Goal: Transaction & Acquisition: Obtain resource

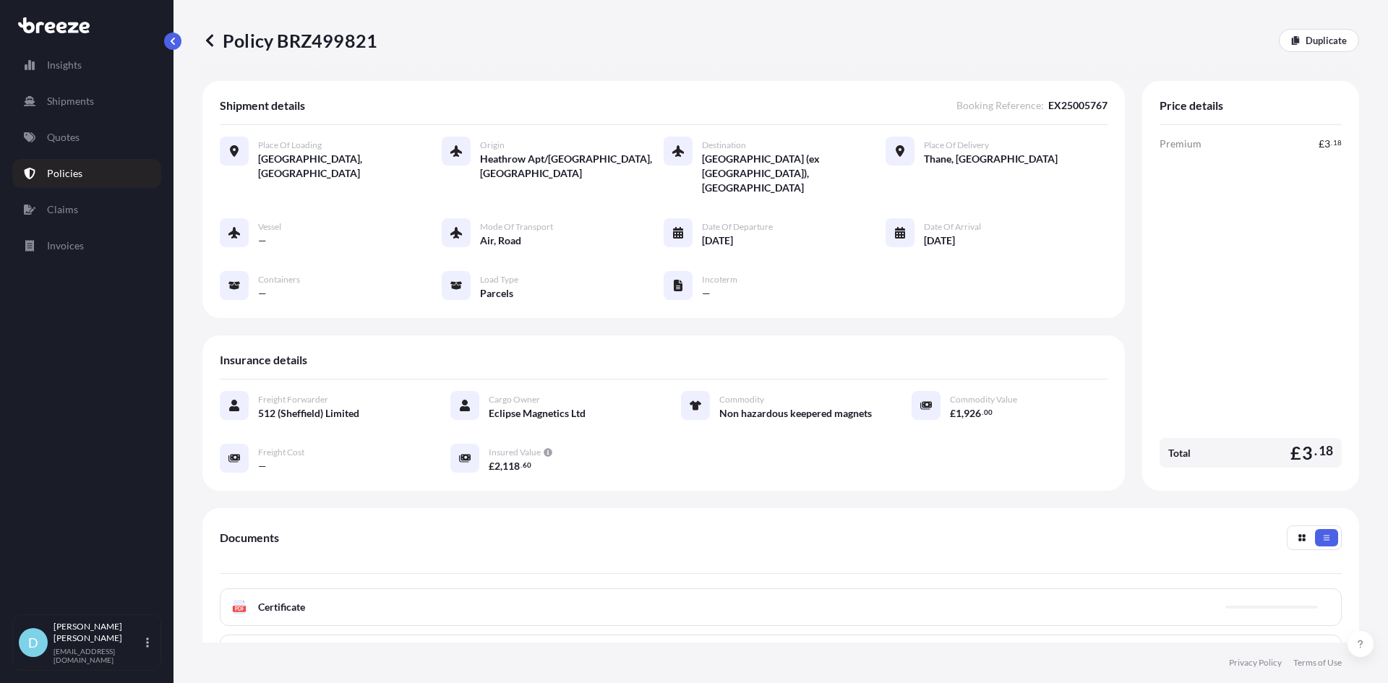
scroll to position [172, 0]
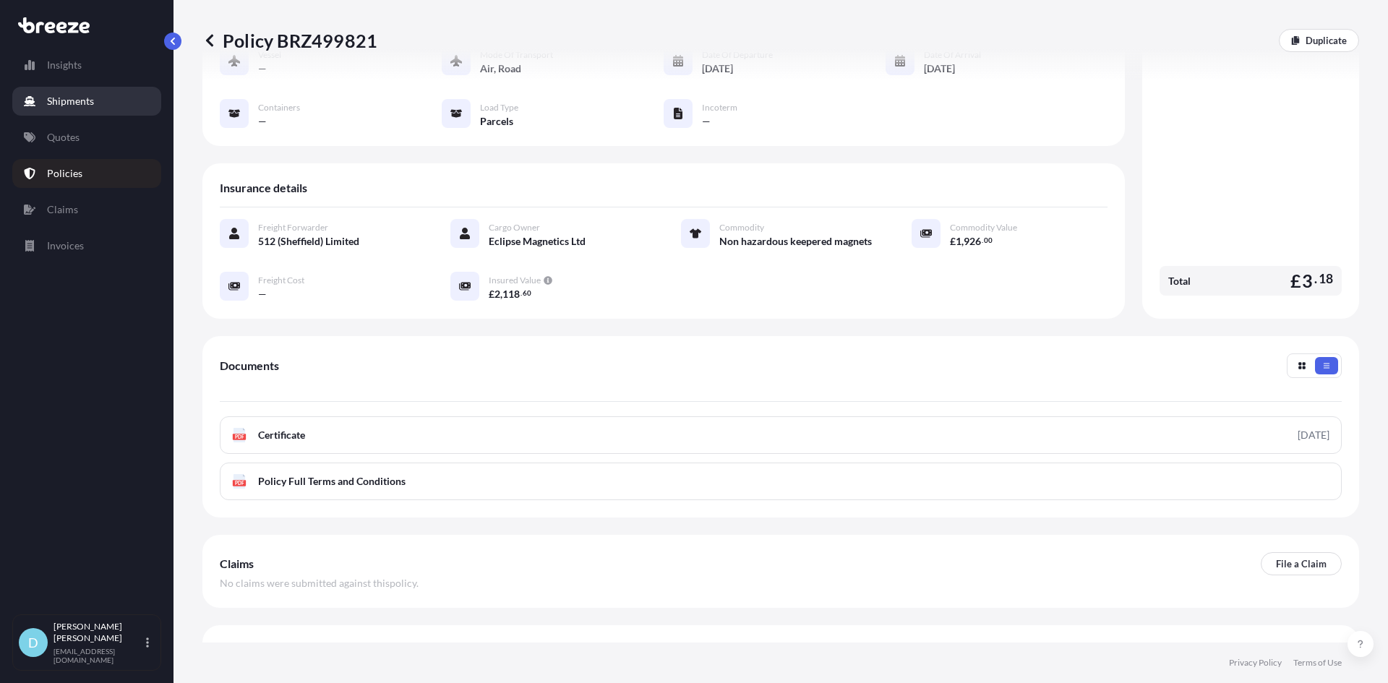
click at [59, 94] on p "Shipments" at bounding box center [70, 101] width 47 height 14
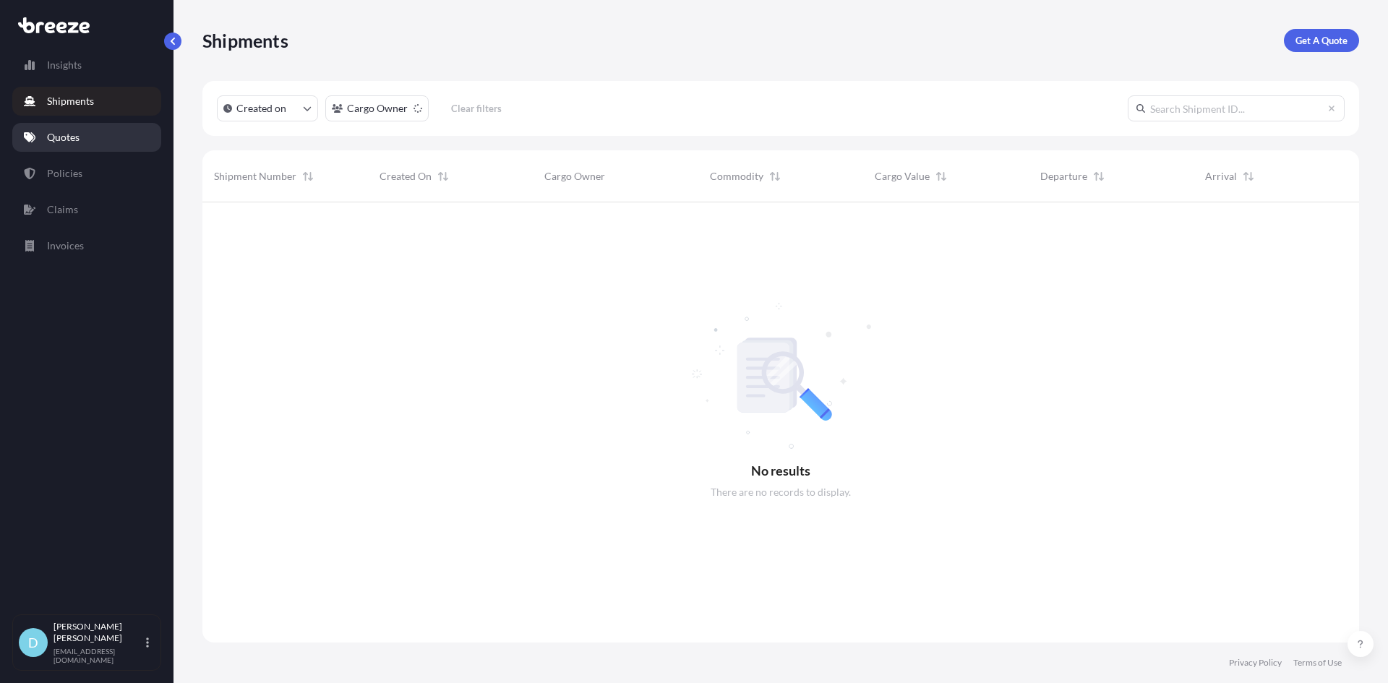
scroll to position [481, 1145]
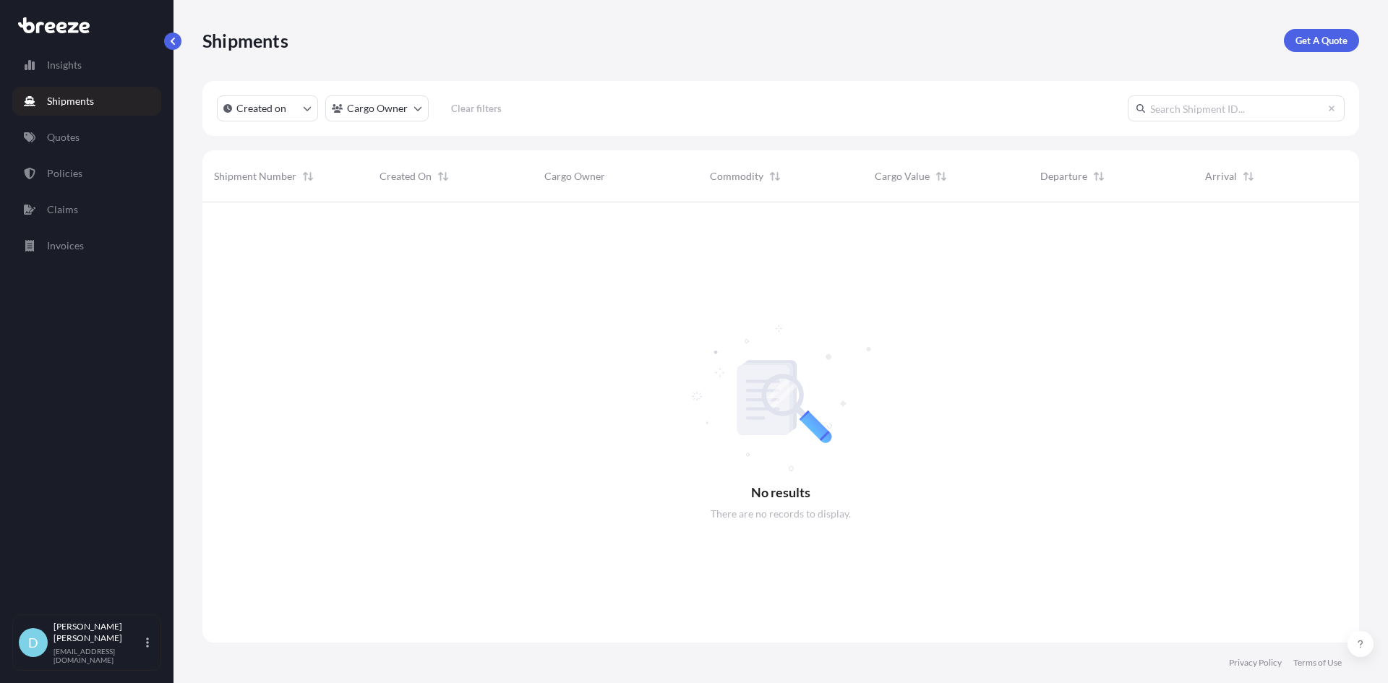
click at [1301, 52] on div "Shipments Get A Quote" at bounding box center [780, 40] width 1156 height 81
click at [1312, 46] on p "Get A Quote" at bounding box center [1321, 40] width 52 height 14
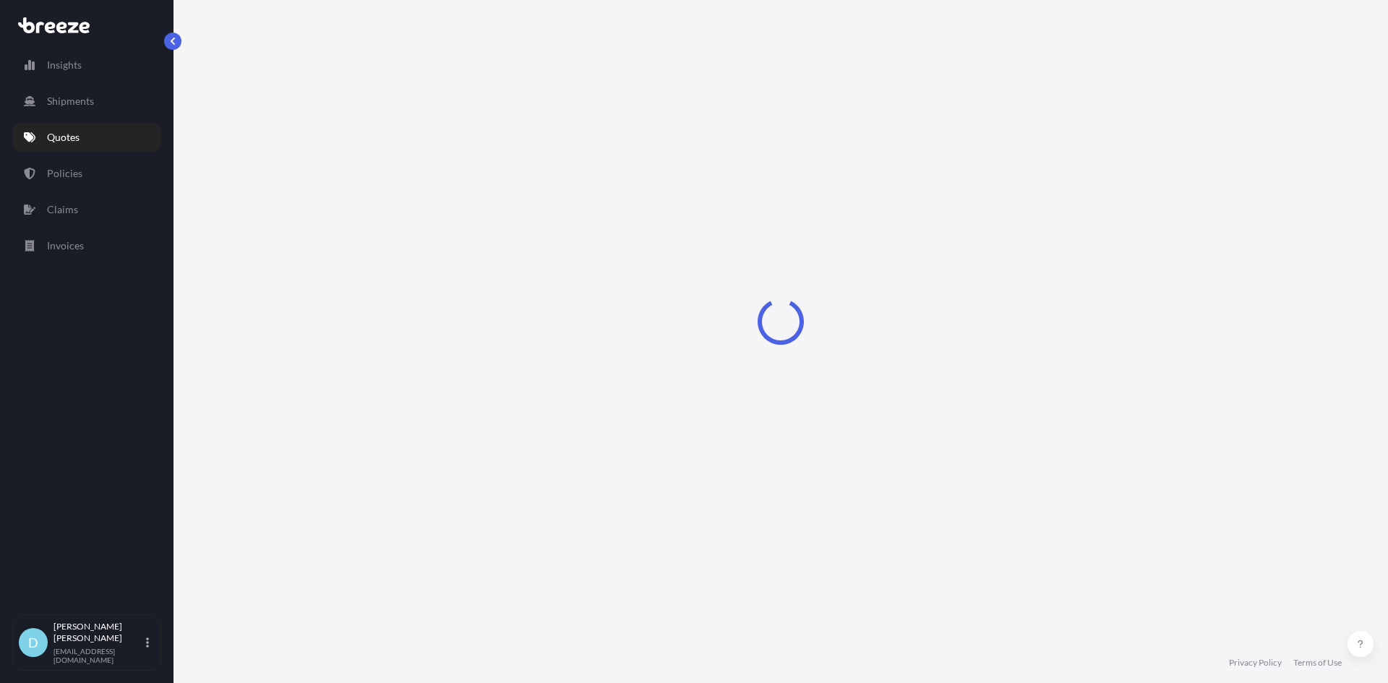
select select "Sea"
select select "1"
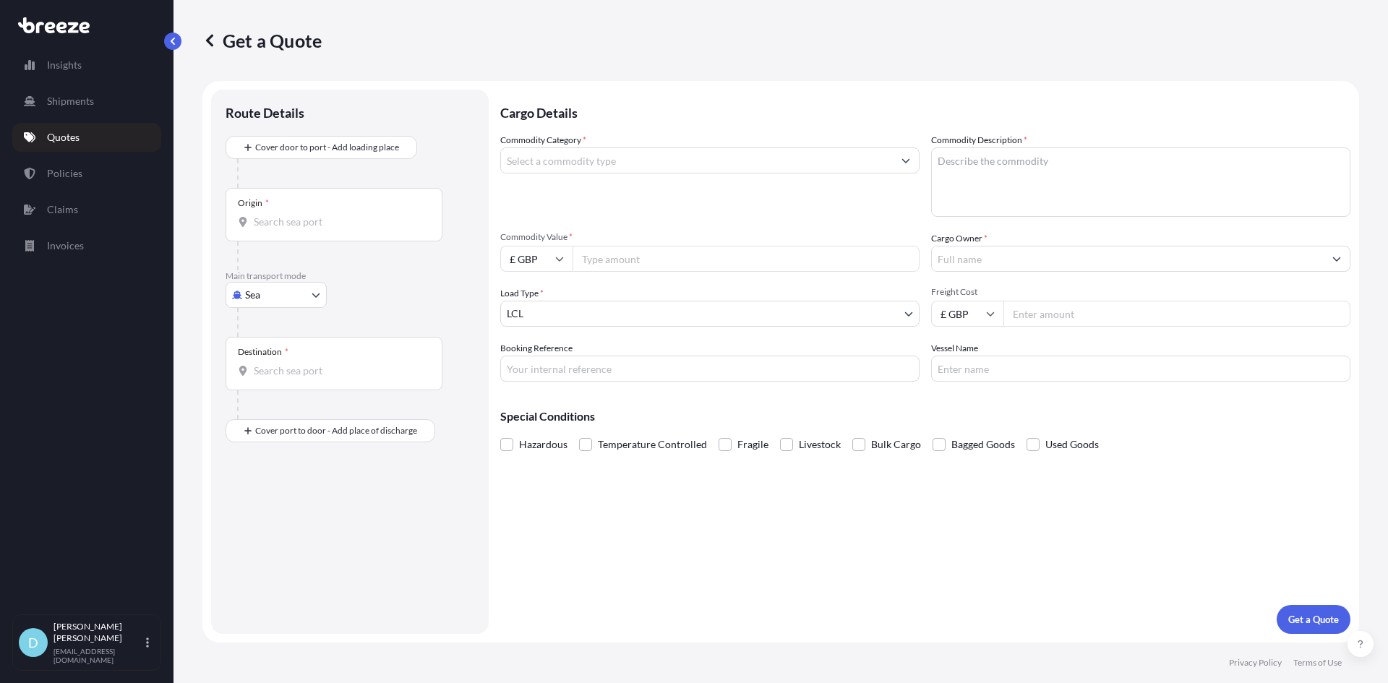
click at [348, 218] on input "Origin *" at bounding box center [339, 222] width 171 height 14
type input "india"
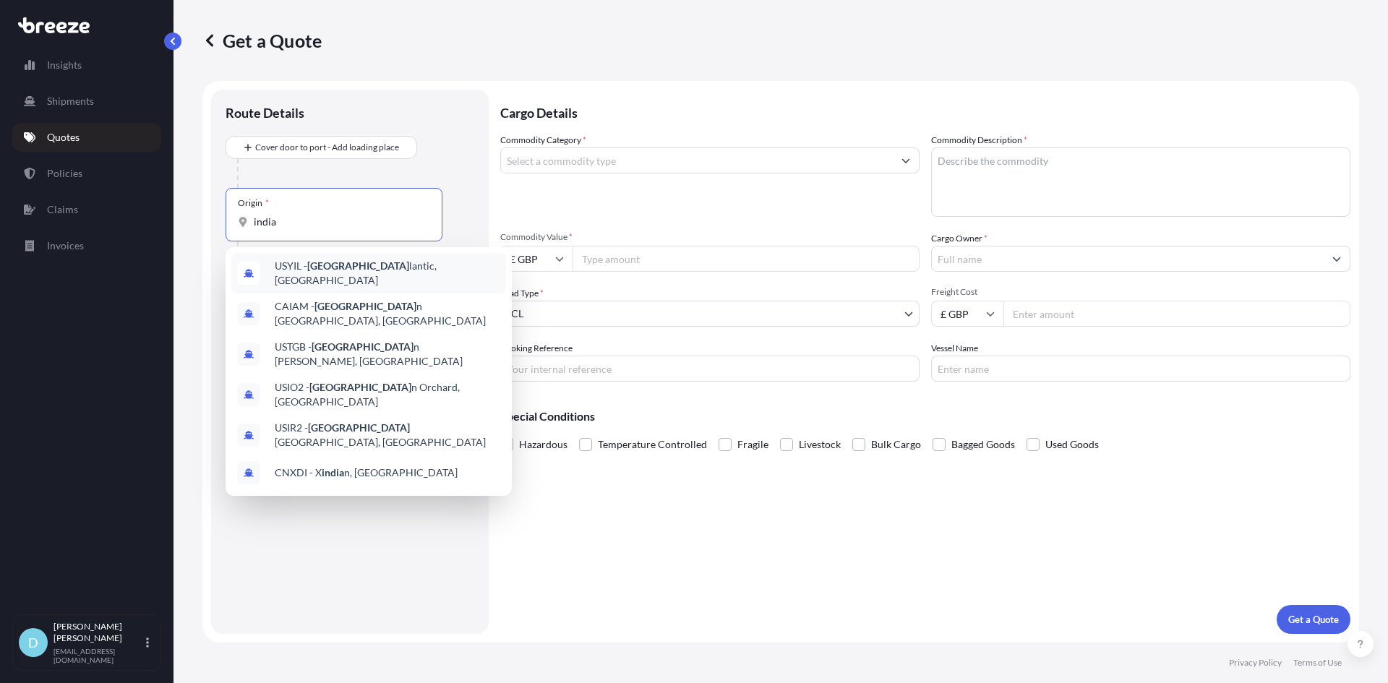
drag, startPoint x: 306, startPoint y: 224, endPoint x: 228, endPoint y: 219, distance: 78.2
click at [228, 219] on div "Origin * [GEOGRAPHIC_DATA]" at bounding box center [333, 214] width 217 height 53
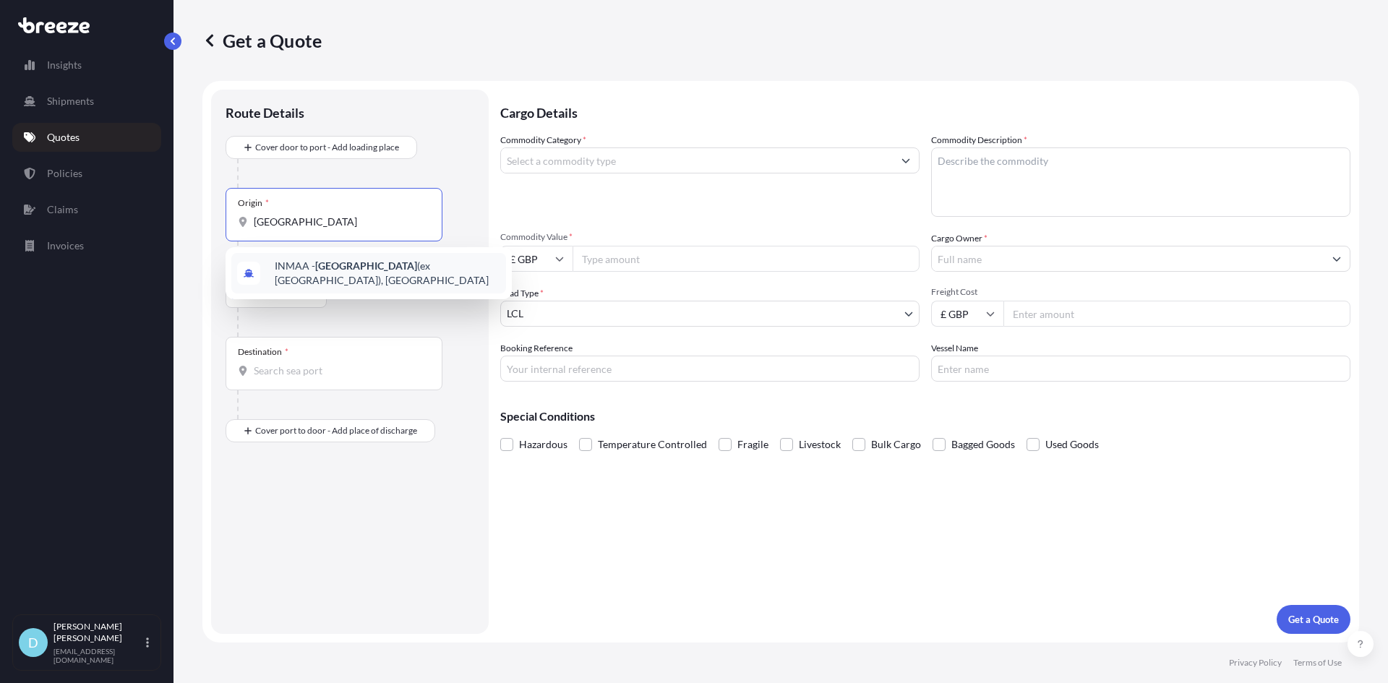
click at [286, 267] on span "INMAA - [GEOGRAPHIC_DATA] (ex [GEOGRAPHIC_DATA]), [GEOGRAPHIC_DATA]" at bounding box center [387, 273] width 225 height 29
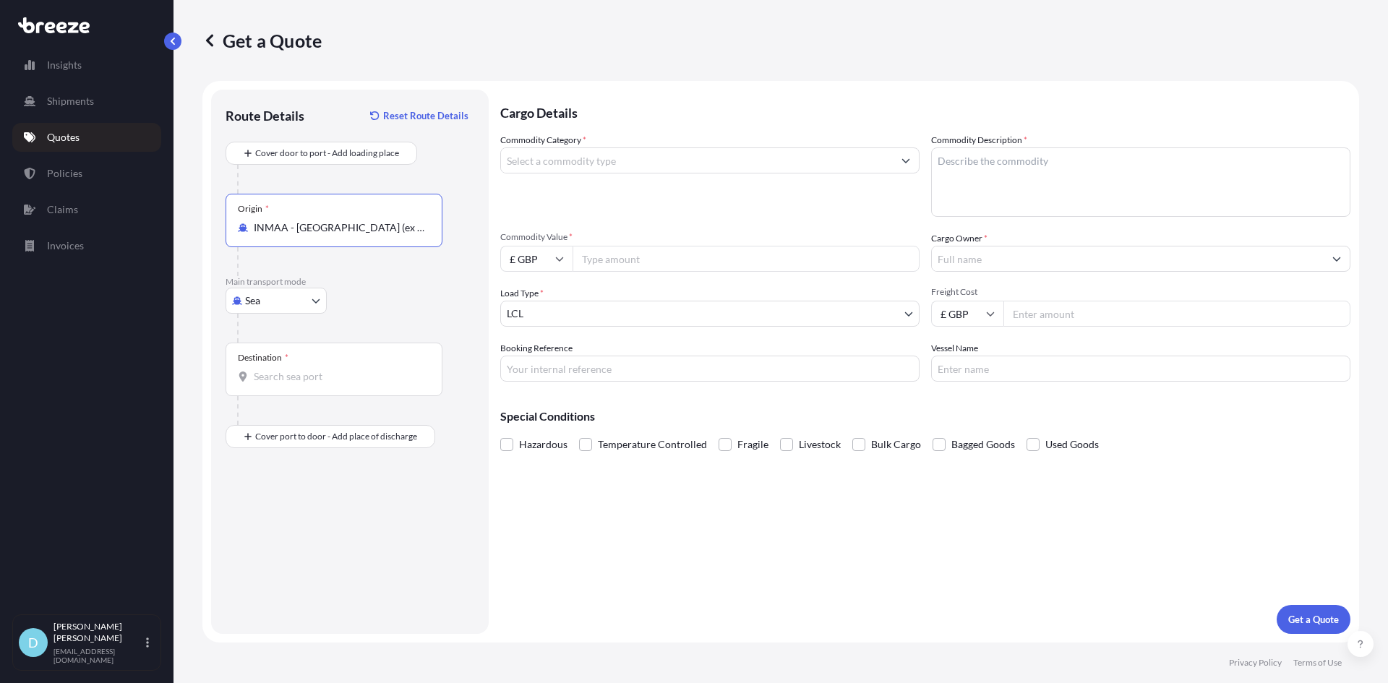
type input "INMAA - [GEOGRAPHIC_DATA] (ex [GEOGRAPHIC_DATA]), [GEOGRAPHIC_DATA]"
click at [287, 377] on input "Destination *" at bounding box center [339, 376] width 171 height 14
type input "GBFXT - Felixstowe, [GEOGRAPHIC_DATA]"
click at [270, 493] on div "Place of Discharge" at bounding box center [272, 495] width 69 height 12
click at [272, 502] on div "Place of Discharge" at bounding box center [333, 506] width 217 height 53
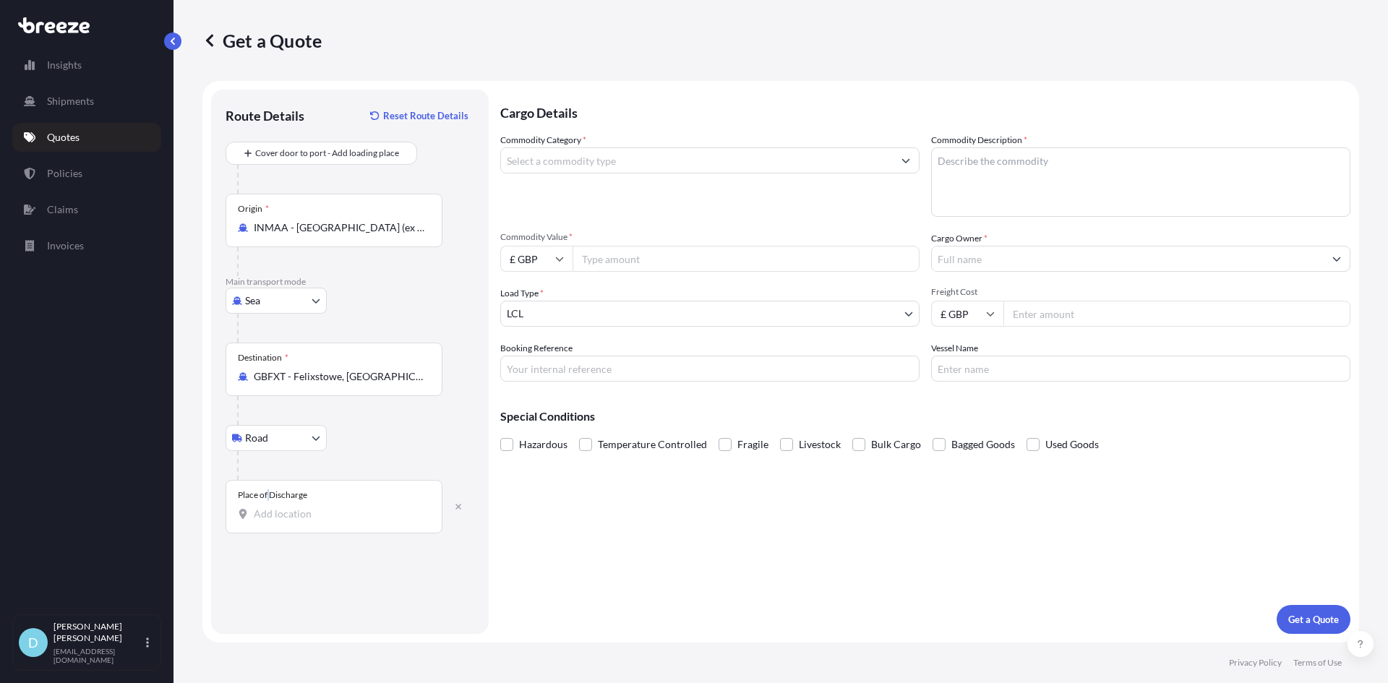
click at [272, 507] on input "Place of Discharge" at bounding box center [339, 514] width 171 height 14
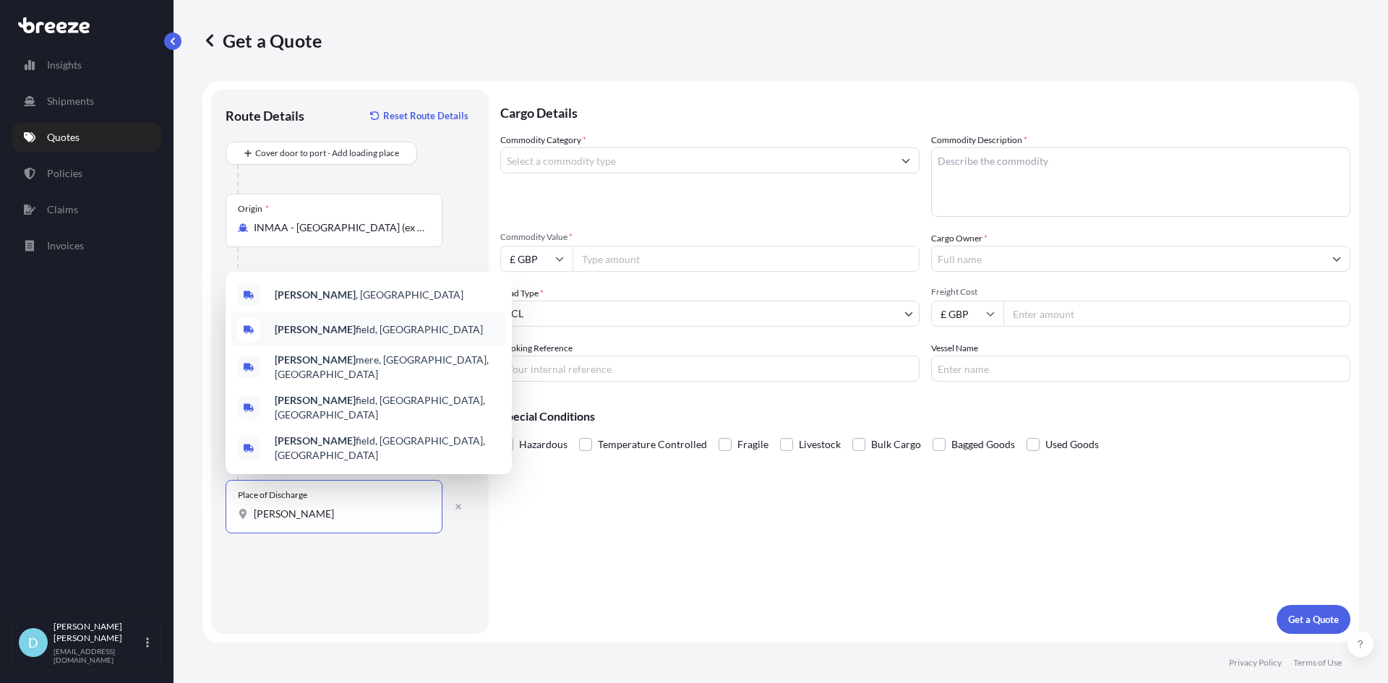
click at [296, 335] on b "[PERSON_NAME]" at bounding box center [315, 329] width 81 height 12
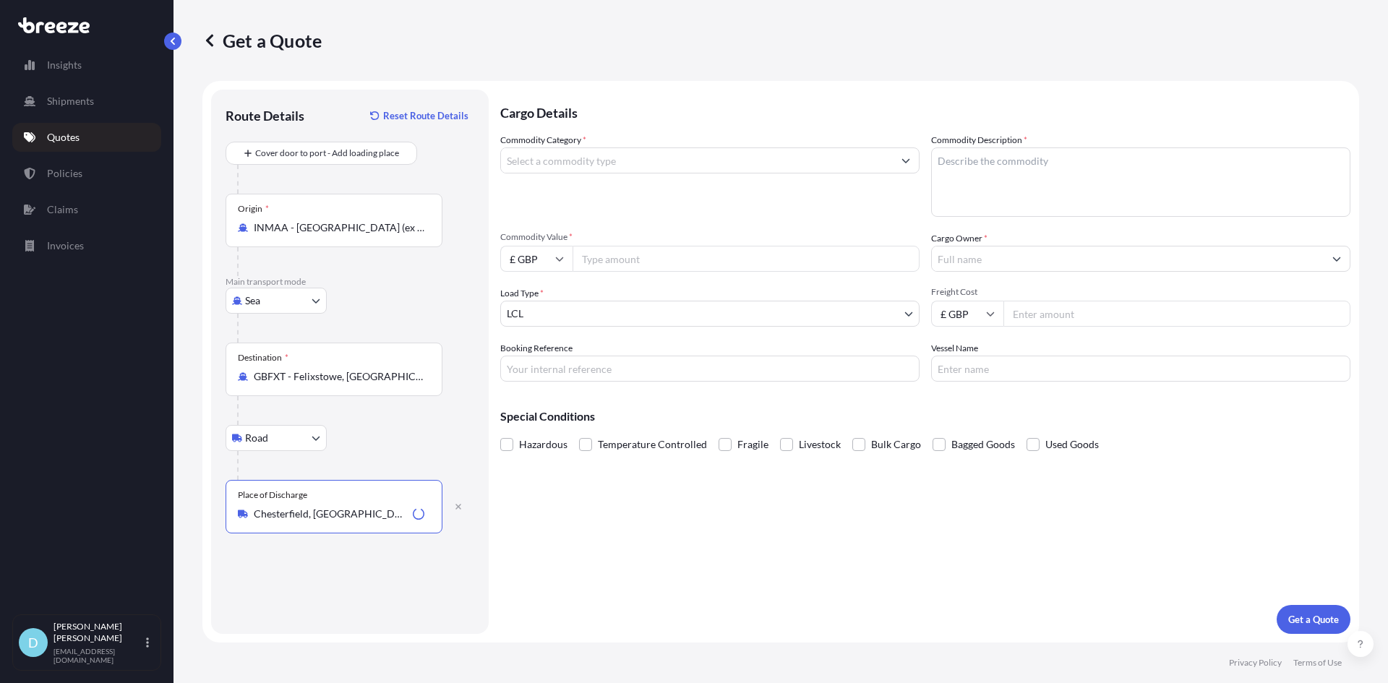
type input "Chesterfield, [GEOGRAPHIC_DATA]"
click at [630, 158] on input "Commodity Category *" at bounding box center [697, 160] width 392 height 26
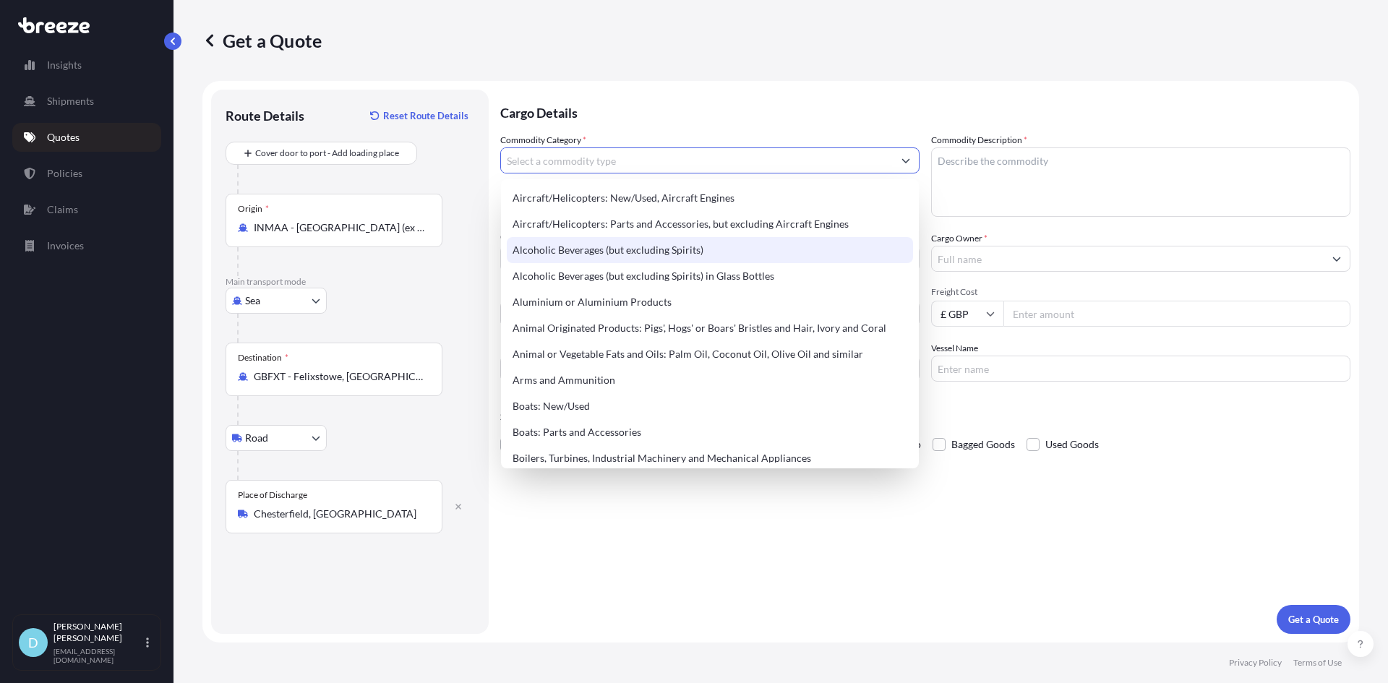
click at [628, 262] on div "Alcoholic Beverages (but excluding Spirits)" at bounding box center [710, 250] width 406 height 26
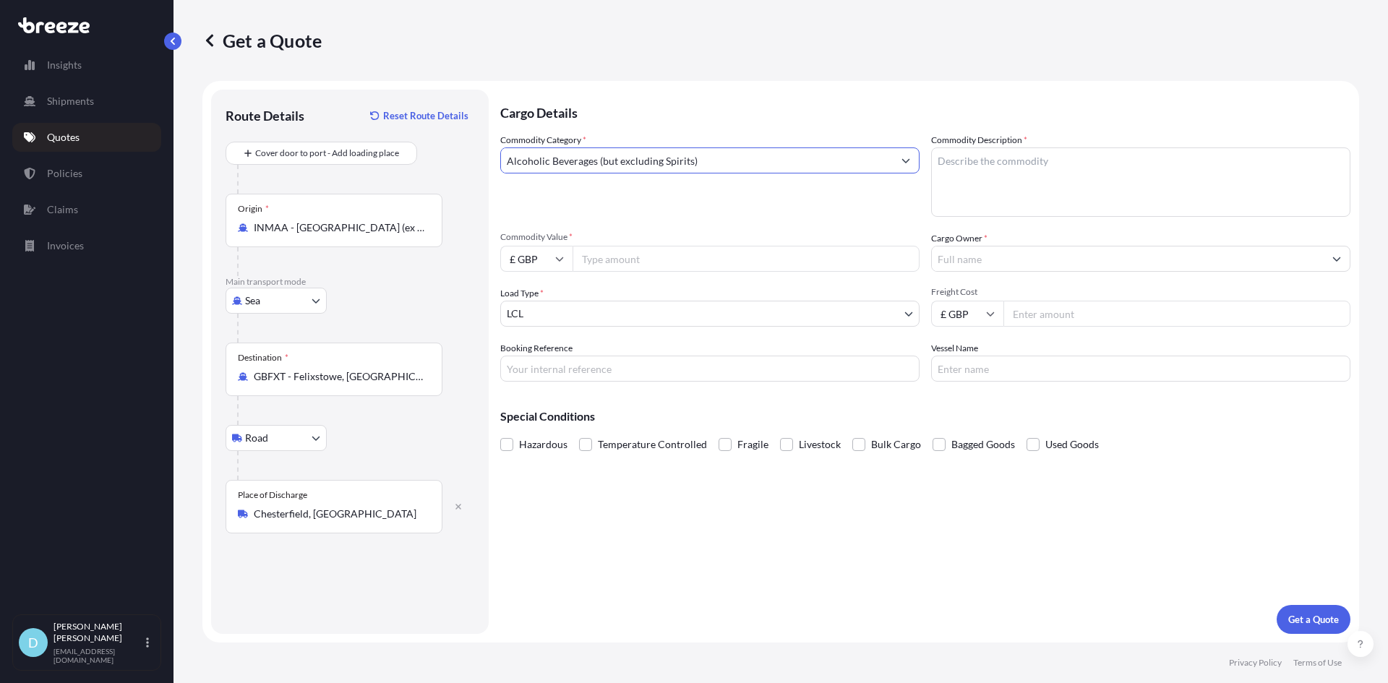
click at [634, 158] on input "Alcoholic Beverages (but excluding Spirits)" at bounding box center [697, 160] width 392 height 26
click at [595, 161] on input "Alcoholic Beverages (but excluding Spirits)" at bounding box center [697, 160] width 392 height 26
click at [685, 169] on input "Alcoholic Beverages (but excluding Spirits)" at bounding box center [697, 160] width 392 height 26
click at [708, 162] on input "Alcoholic Beverages (but excluding Spirits)" at bounding box center [697, 160] width 392 height 26
drag, startPoint x: 708, startPoint y: 162, endPoint x: 447, endPoint y: 168, distance: 260.3
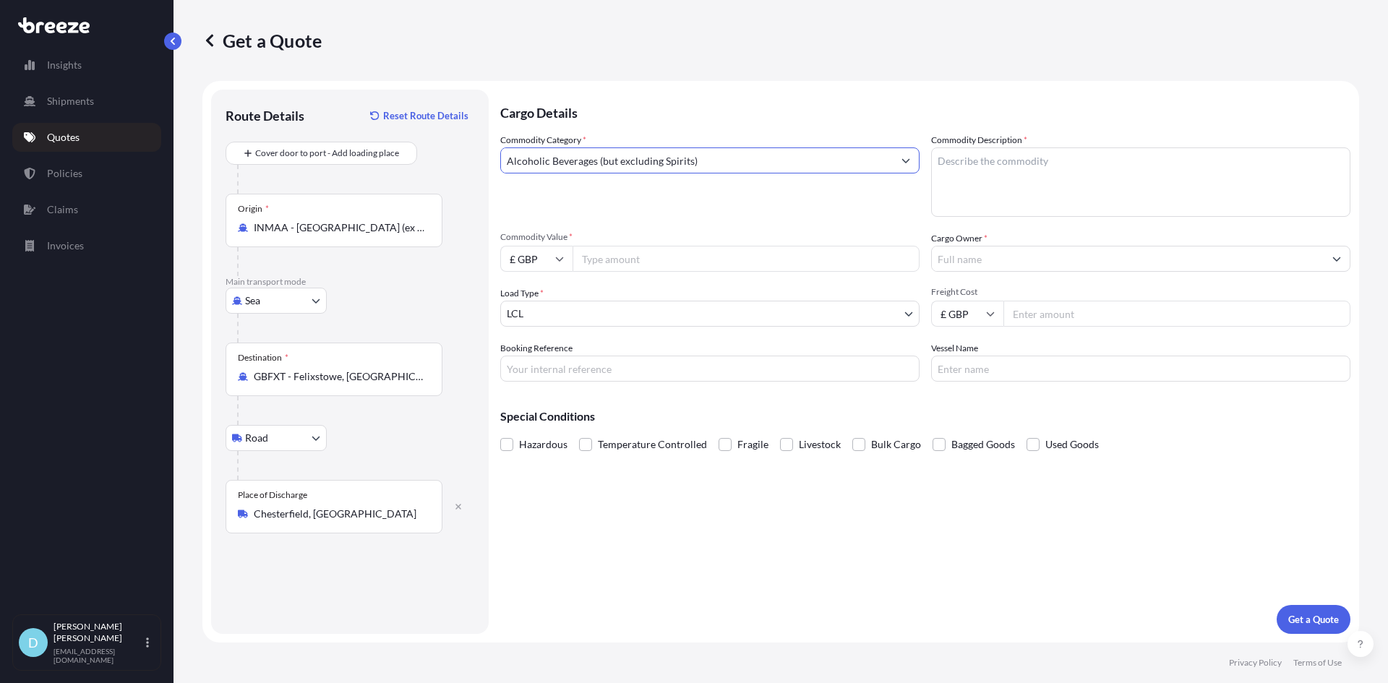
click at [437, 166] on form "Route Details Reset Route Details Cover door to port - Add loading place Place …" at bounding box center [780, 362] width 1156 height 562
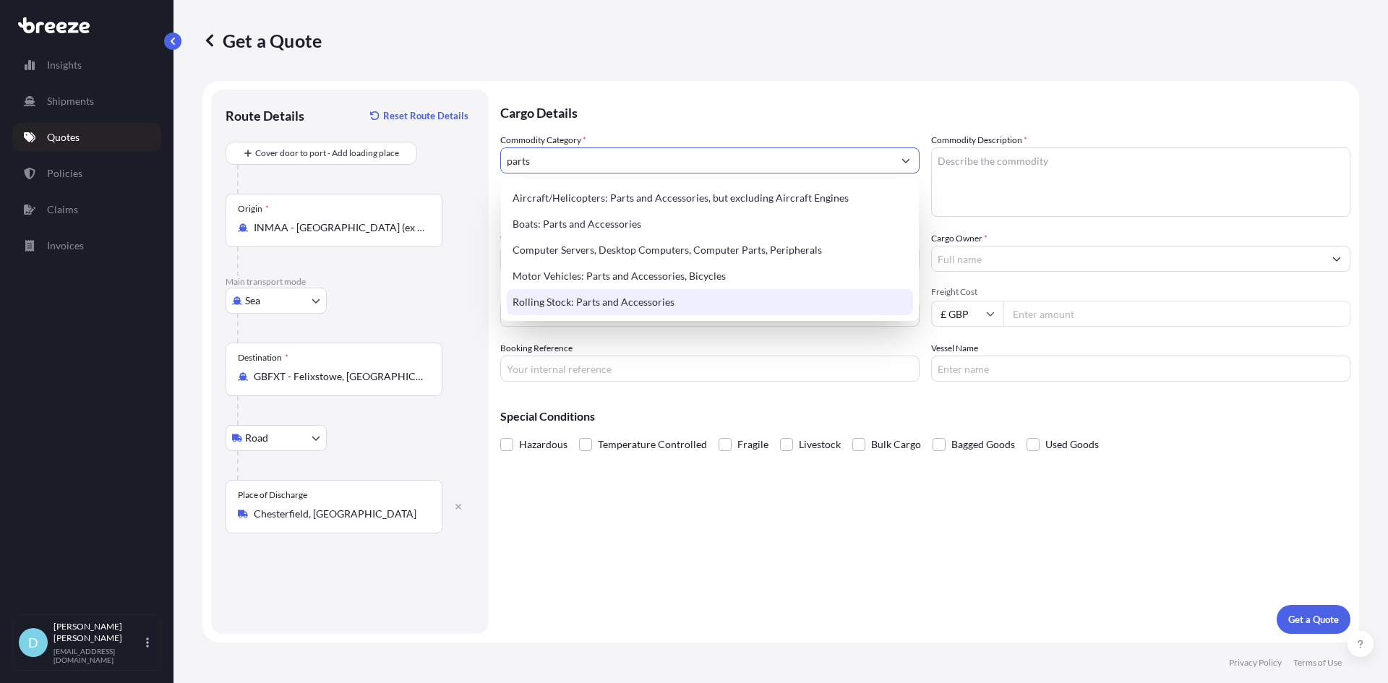
click at [555, 295] on div "Rolling Stock: Parts and Accessories" at bounding box center [710, 302] width 406 height 26
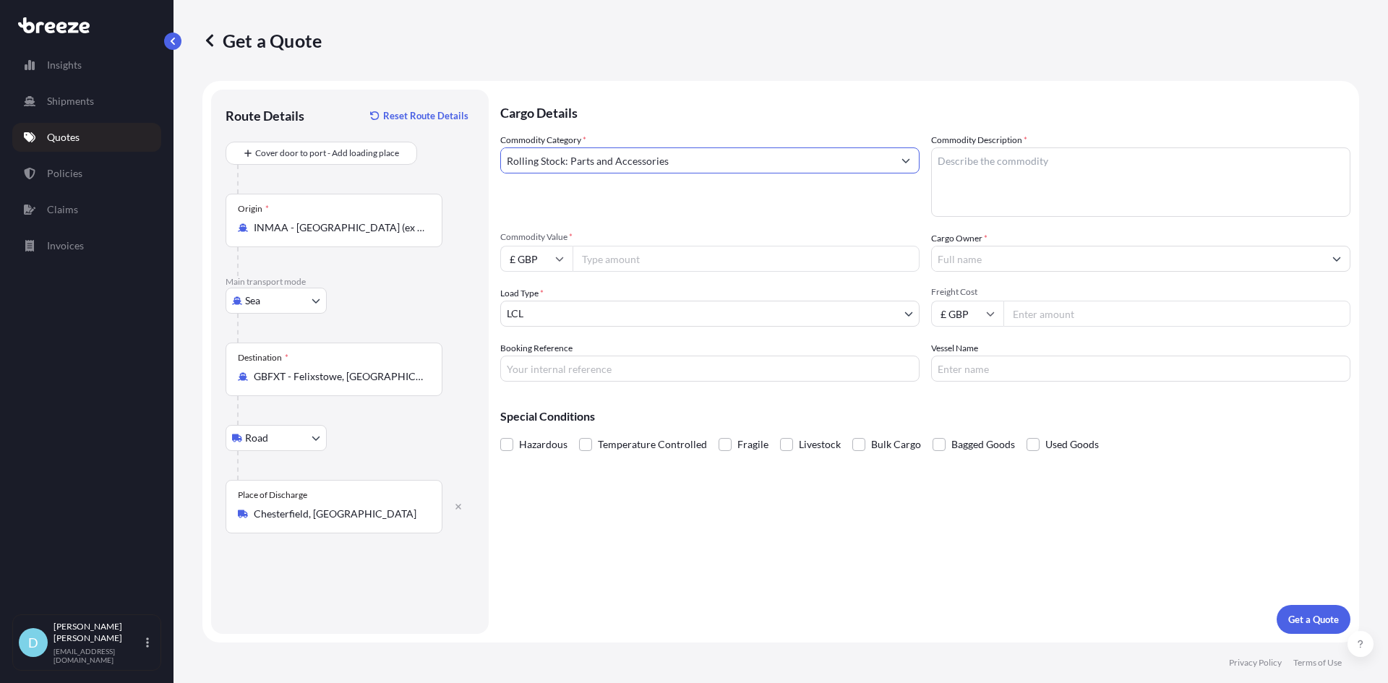
type input "Rolling Stock: Parts and Accessories"
click at [1153, 174] on textarea "Commodity Description *" at bounding box center [1140, 181] width 419 height 69
type textarea "Parts"
type input "11000"
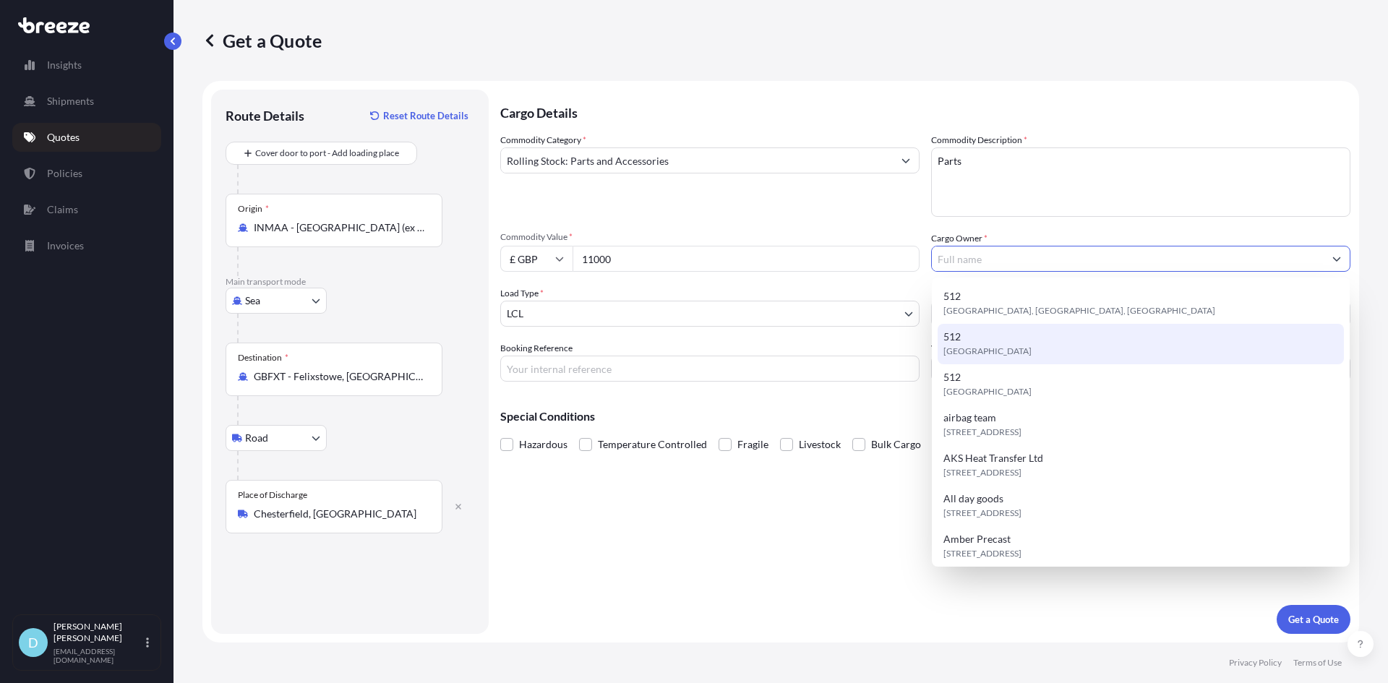
click at [1048, 331] on div "512 [GEOGRAPHIC_DATA]" at bounding box center [1140, 344] width 406 height 40
type input "512"
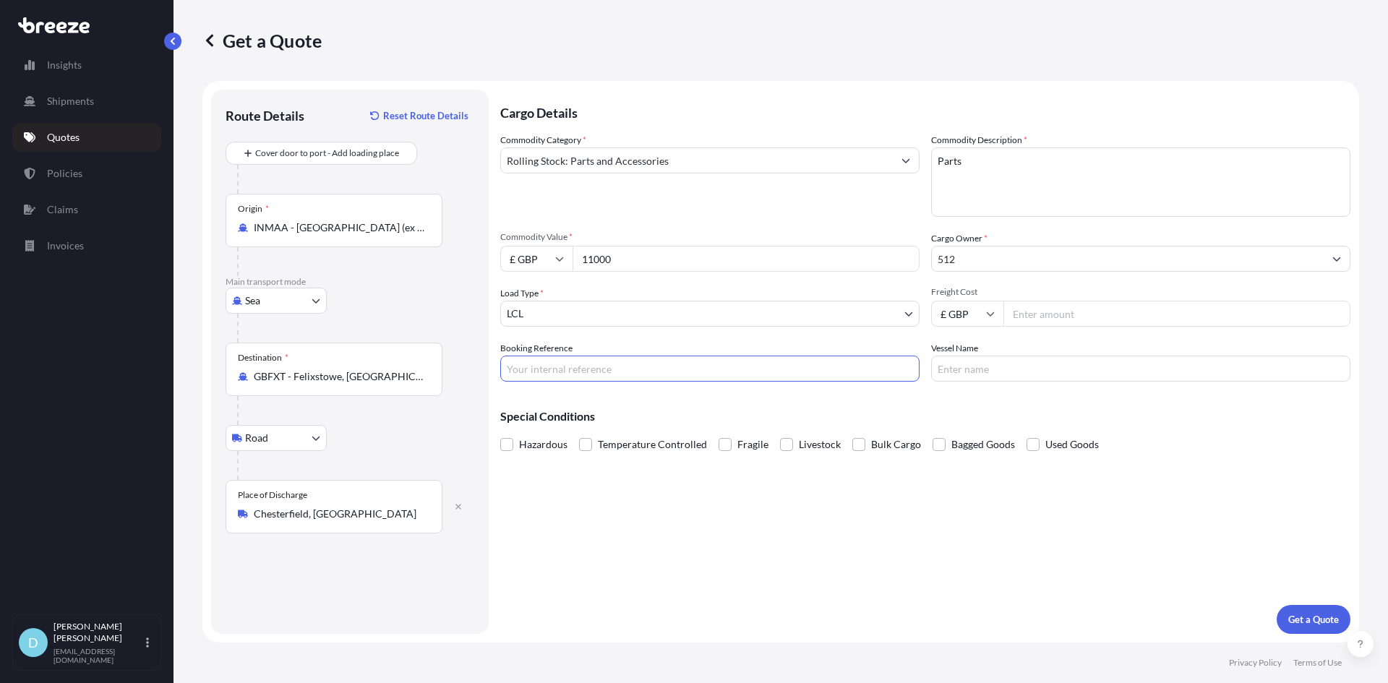
click at [674, 359] on input "Booking Reference" at bounding box center [709, 369] width 419 height 26
type input "fds"
click at [1296, 619] on p "Get a Quote" at bounding box center [1313, 619] width 51 height 14
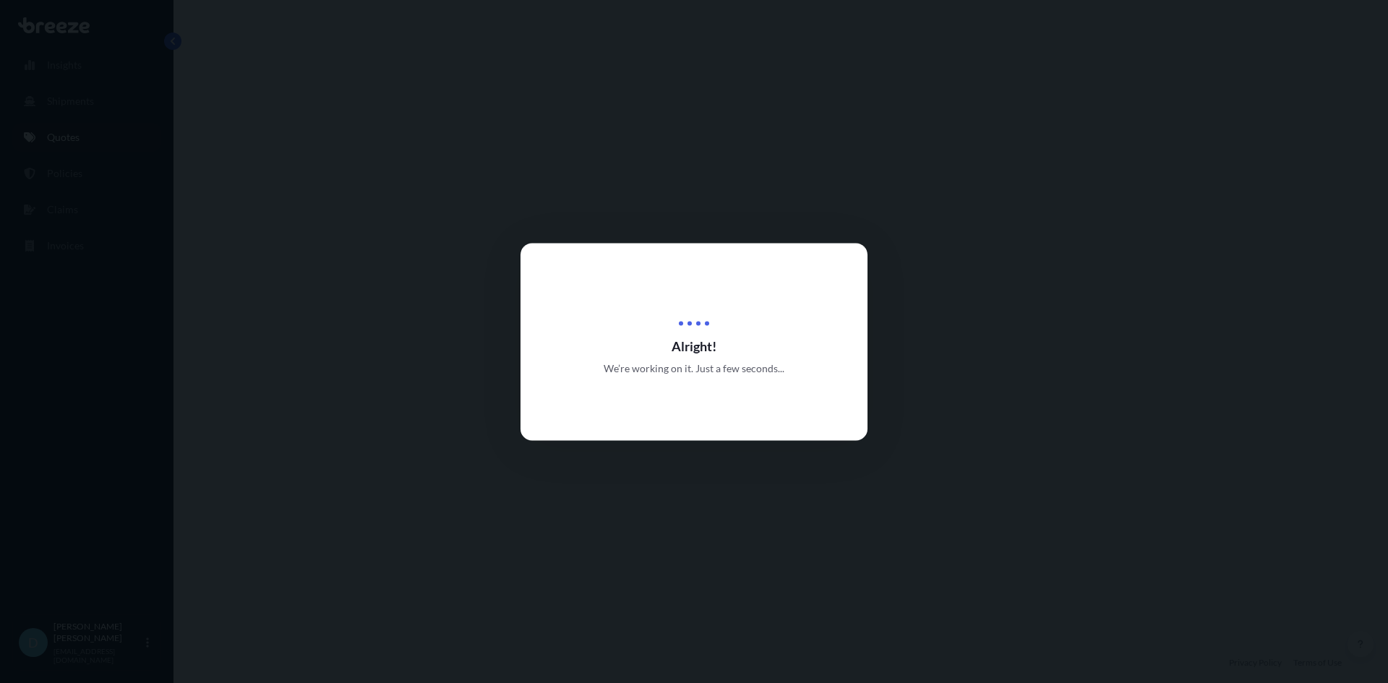
select select "Sea"
select select "Road"
select select "1"
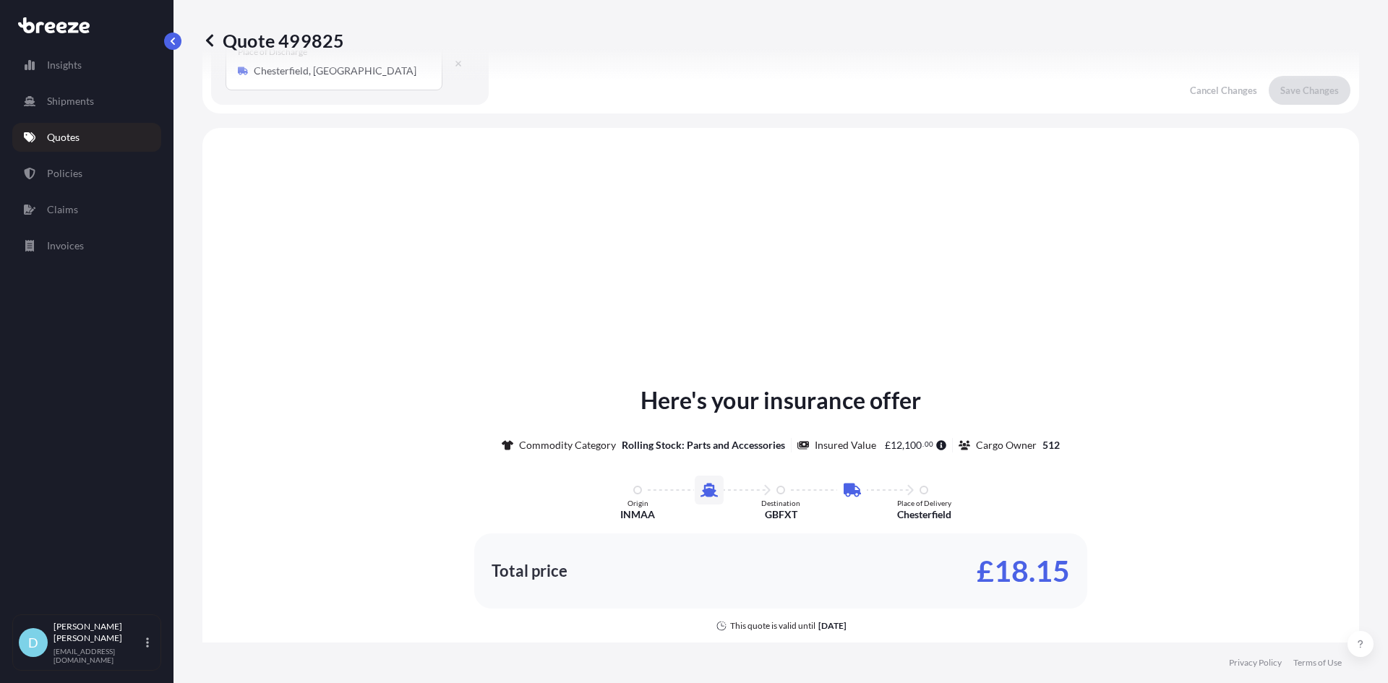
scroll to position [493, 0]
